Goal: Information Seeking & Learning: Learn about a topic

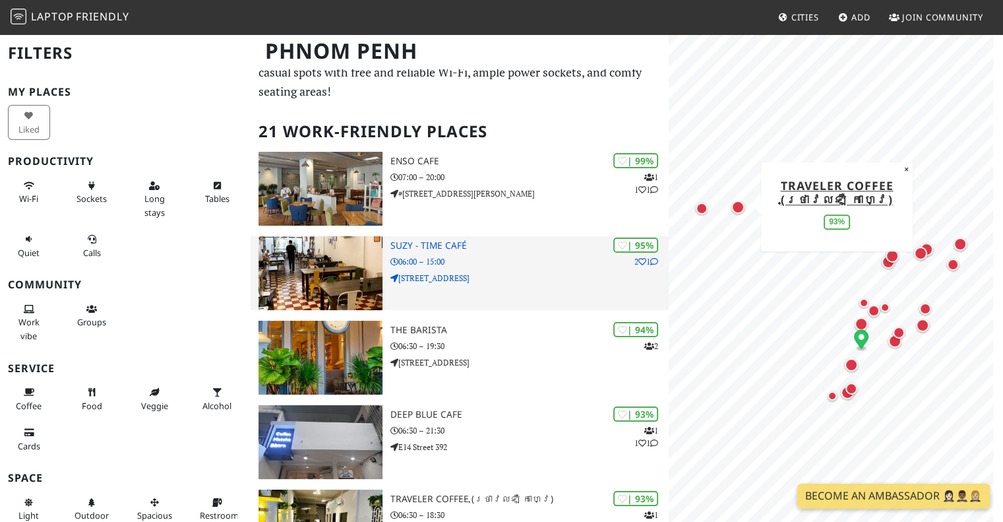
scroll to position [44, 0]
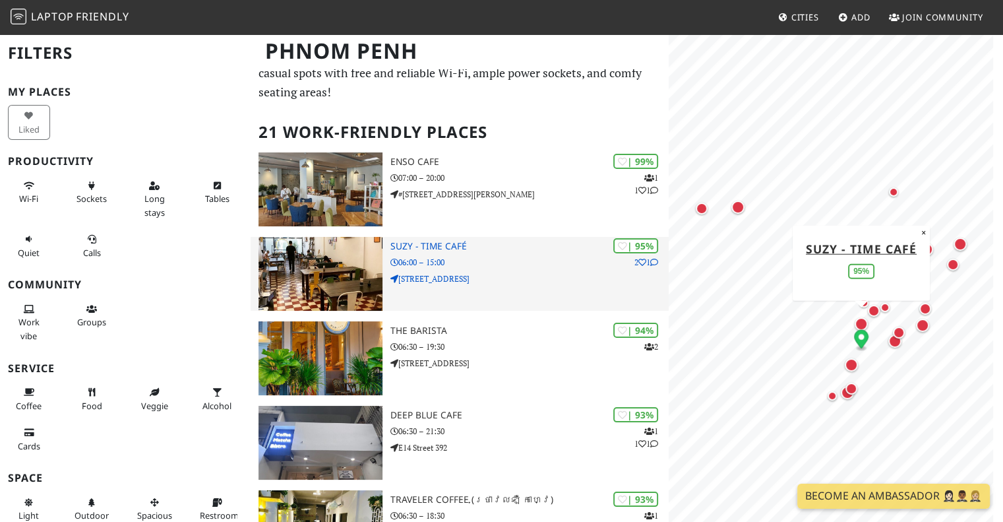
click at [442, 288] on div "| 95% 2 1 Suzy - Time Café 06:00 – 15:00 [STREET_ADDRESS]" at bounding box center [529, 274] width 279 height 74
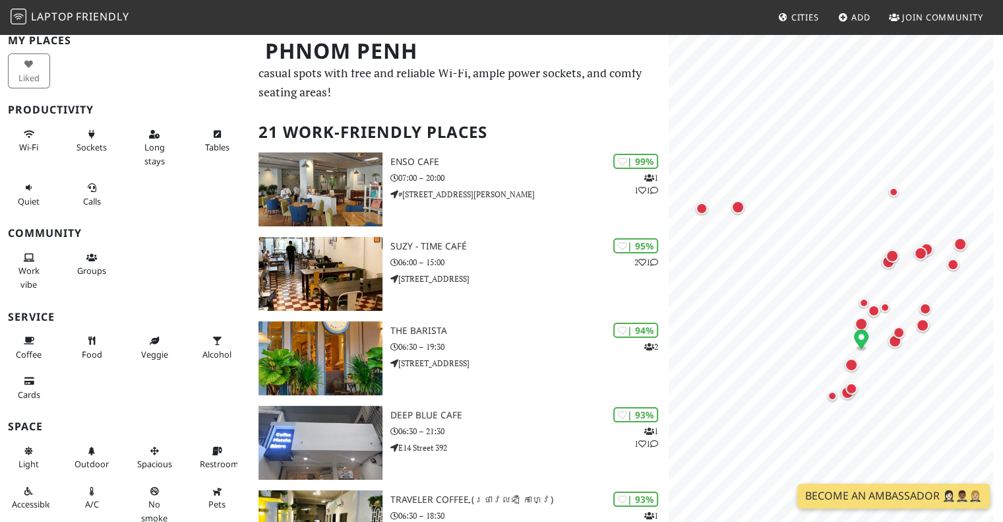
scroll to position [47, 0]
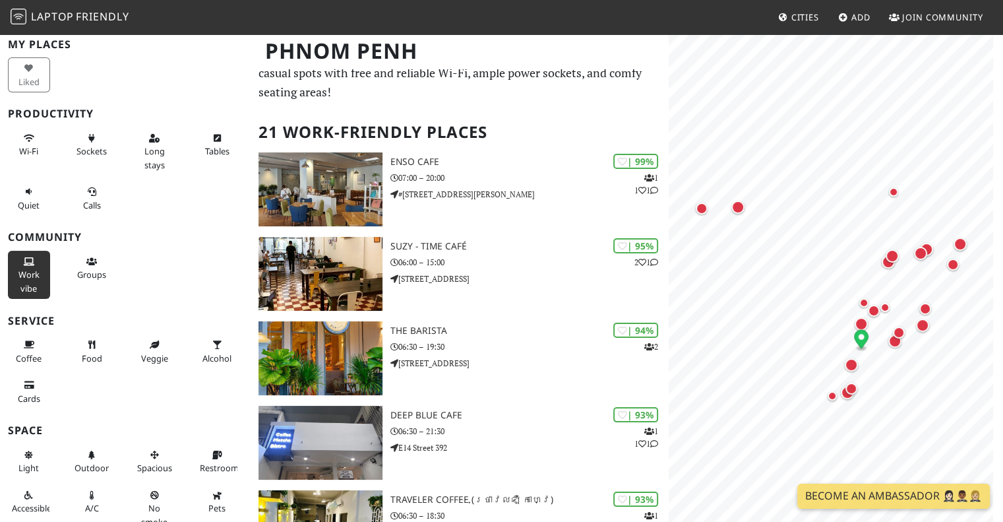
click at [18, 283] on button "Work vibe" at bounding box center [29, 275] width 42 height 48
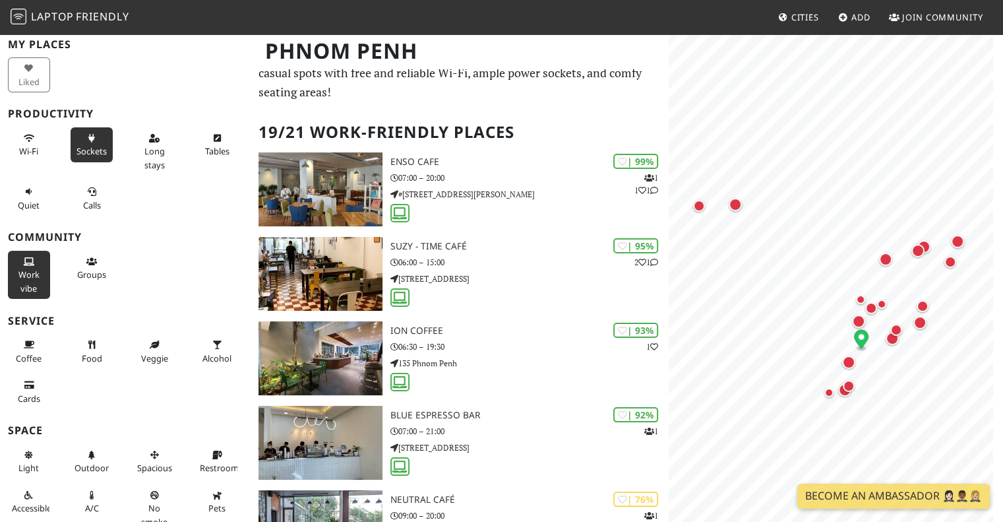
click at [88, 159] on button "Sockets" at bounding box center [92, 144] width 42 height 35
click at [25, 142] on button "Wi-Fi" at bounding box center [29, 144] width 42 height 35
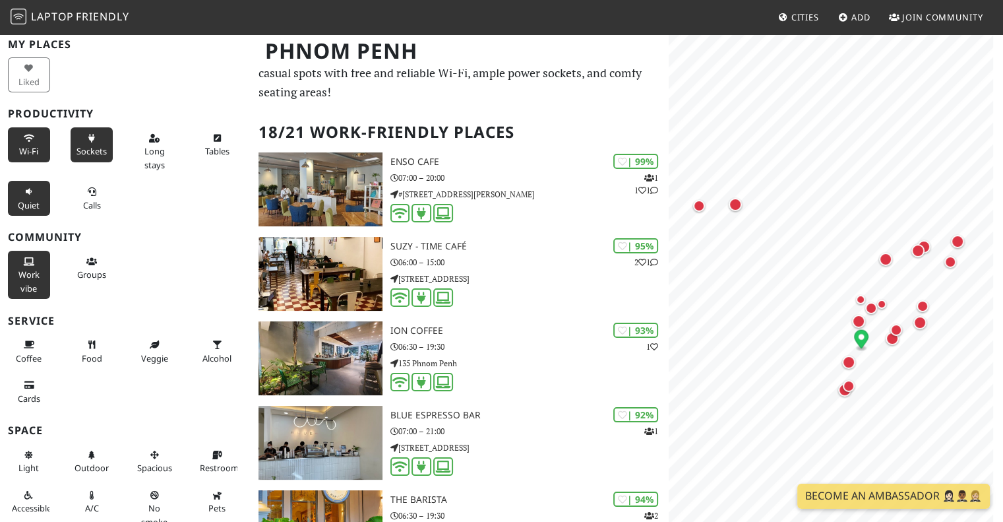
click at [31, 192] on icon at bounding box center [29, 192] width 11 height 9
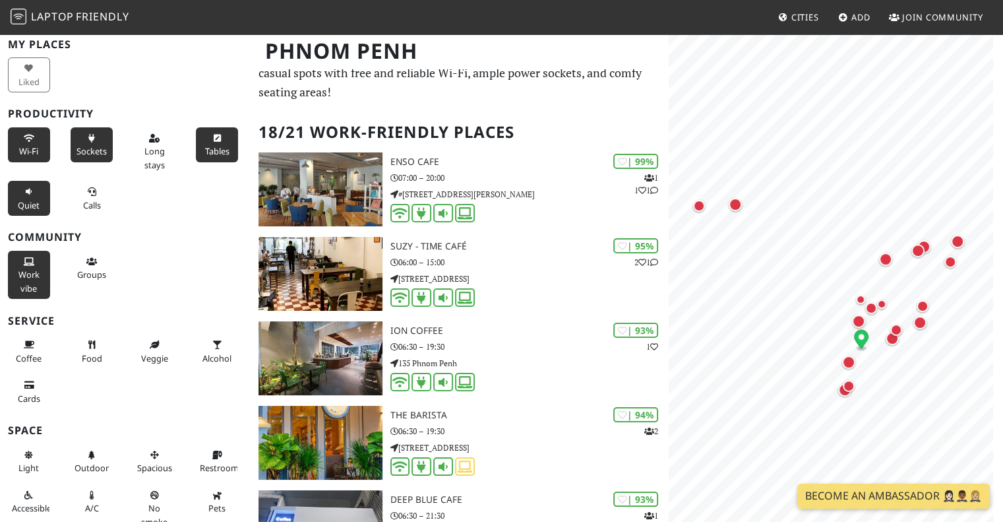
click at [196, 147] on button "Tables" at bounding box center [217, 144] width 42 height 35
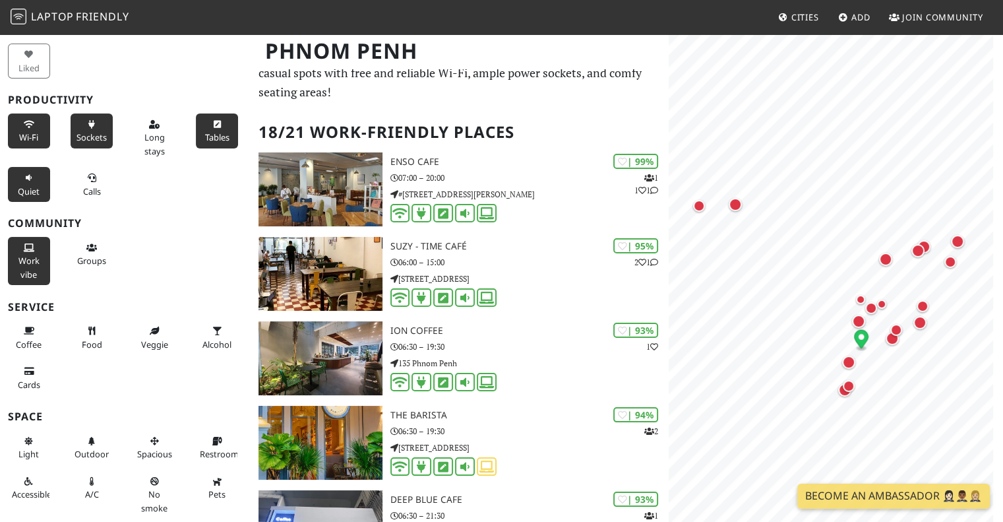
scroll to position [63, 0]
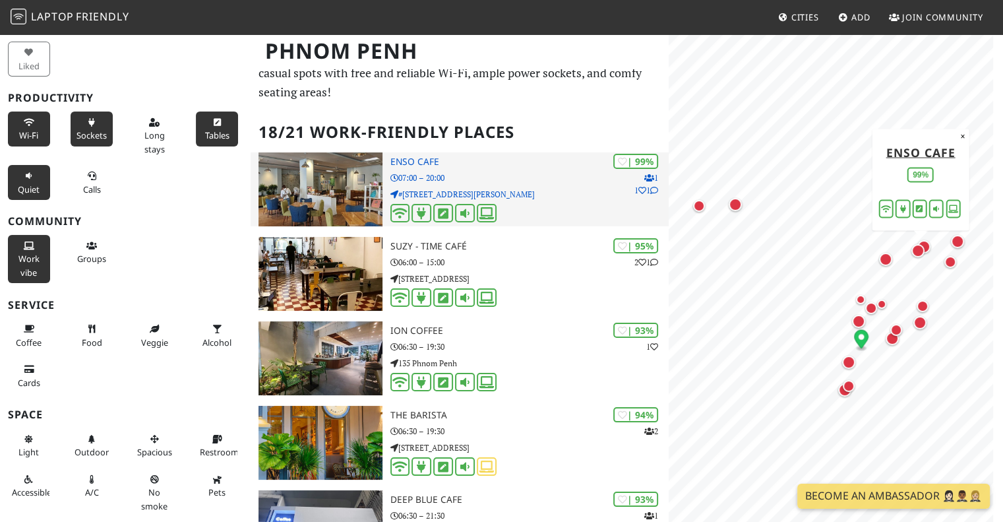
click at [349, 208] on img at bounding box center [320, 189] width 123 height 74
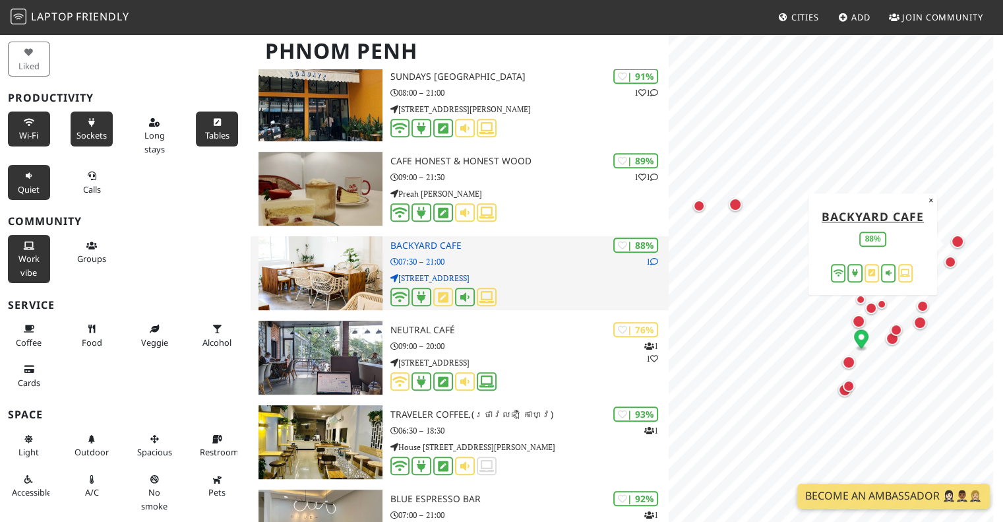
scroll to position [551, 0]
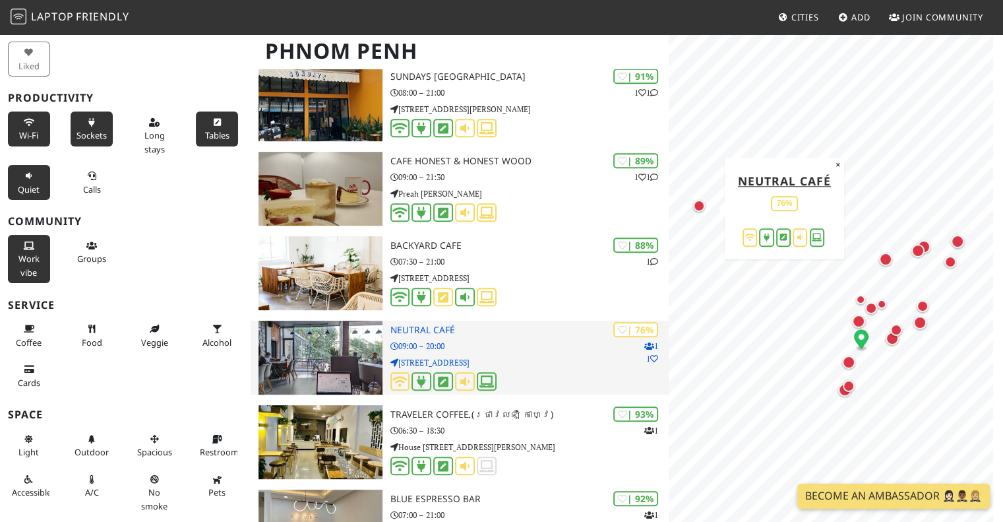
click at [299, 356] on img at bounding box center [320, 358] width 123 height 74
drag, startPoint x: 299, startPoint y: 356, endPoint x: 328, endPoint y: 344, distance: 31.6
click at [328, 344] on img at bounding box center [320, 358] width 123 height 74
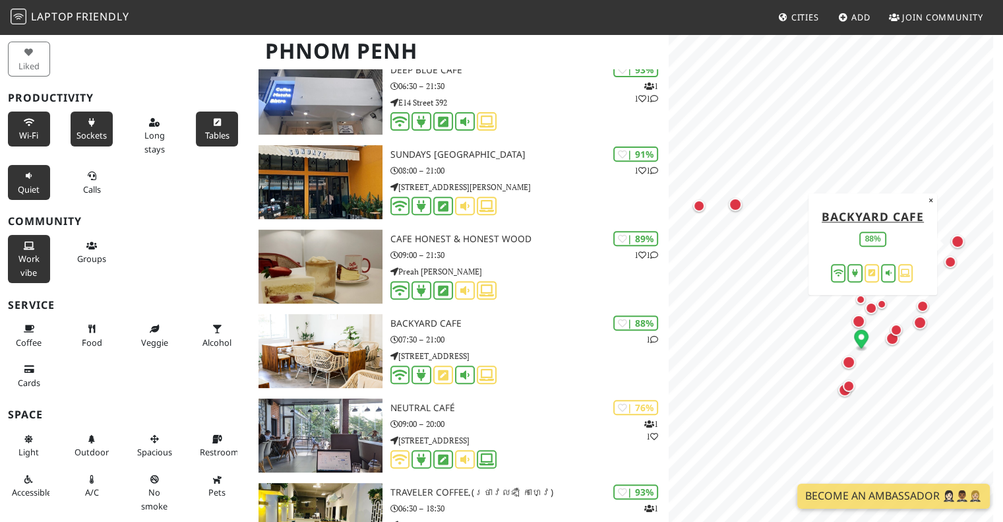
scroll to position [0, 0]
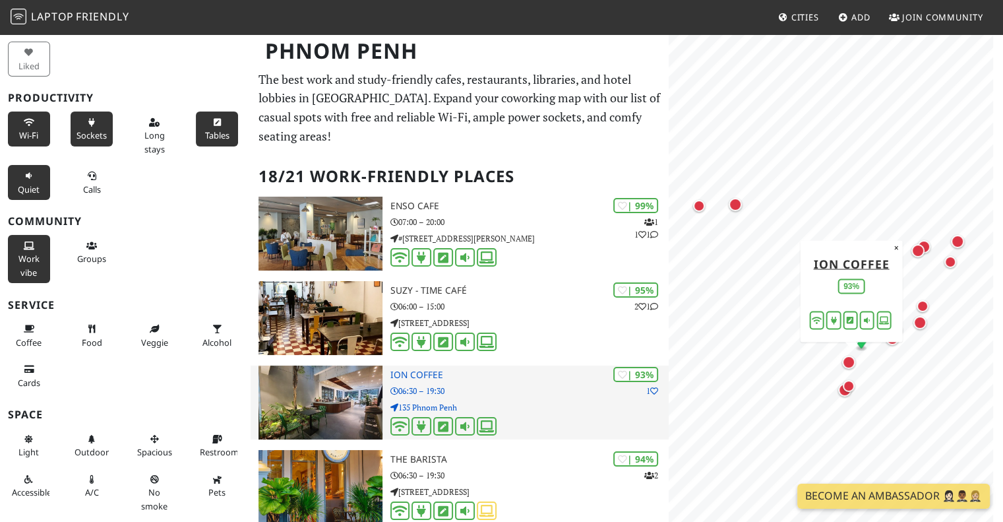
click at [299, 403] on img at bounding box center [320, 402] width 123 height 74
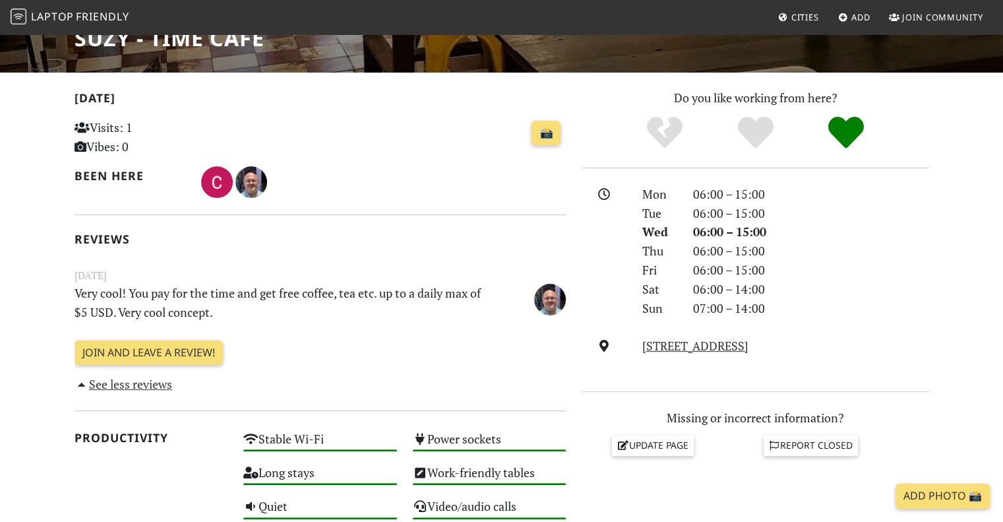
scroll to position [234, 0]
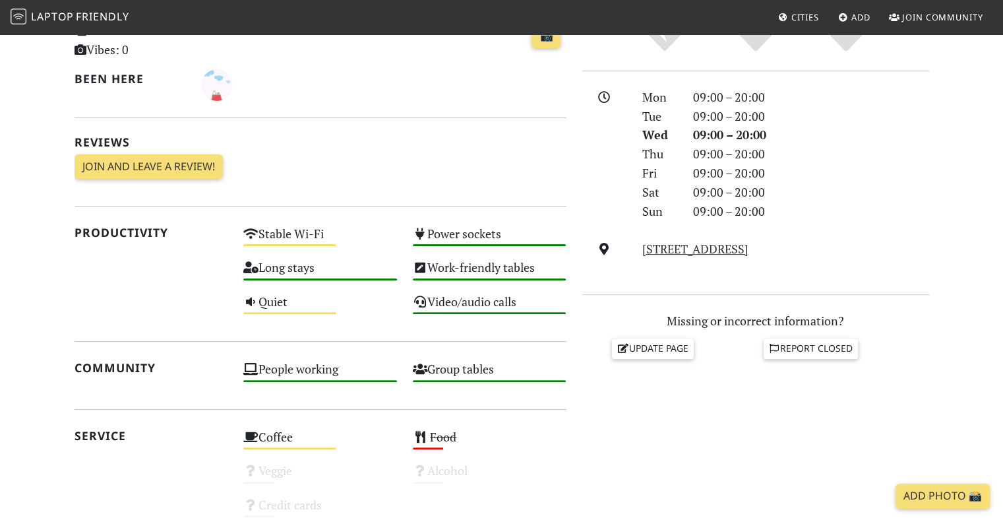
scroll to position [332, 0]
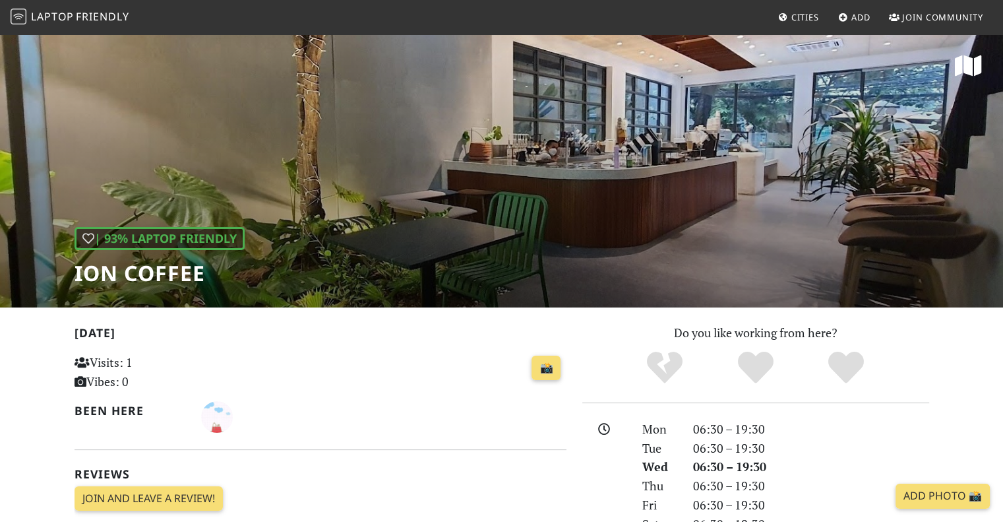
click at [278, 168] on div "| 93% Laptop Friendly Ion coffee" at bounding box center [501, 170] width 1003 height 274
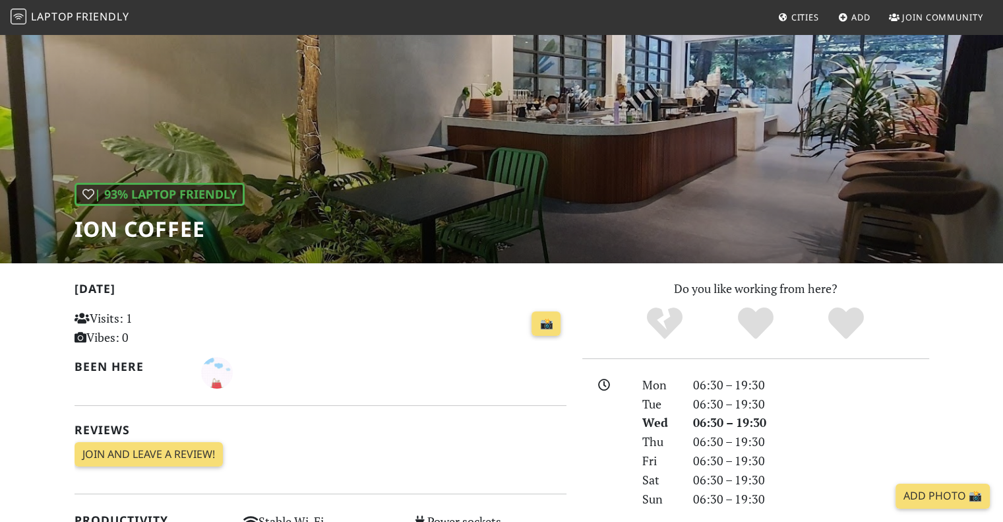
scroll to position [47, 0]
